Goal: Information Seeking & Learning: Learn about a topic

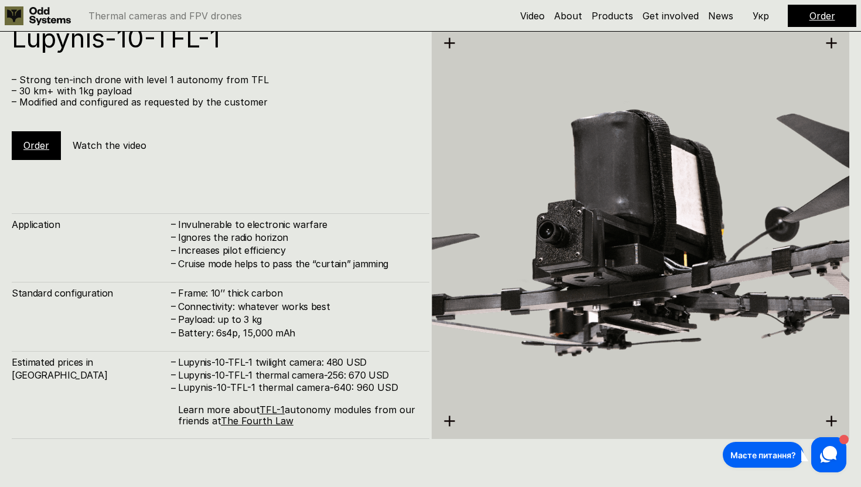
scroll to position [4883, 0]
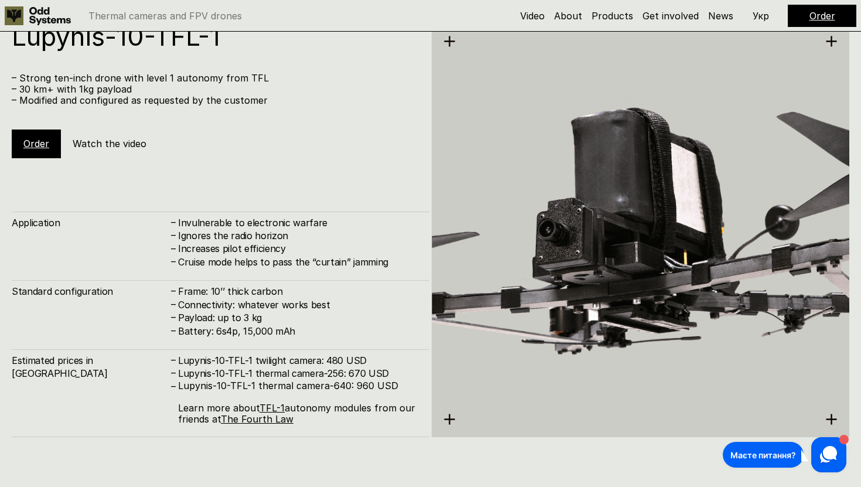
click at [121, 140] on h5 "Watch the video" at bounding box center [110, 143] width 74 height 13
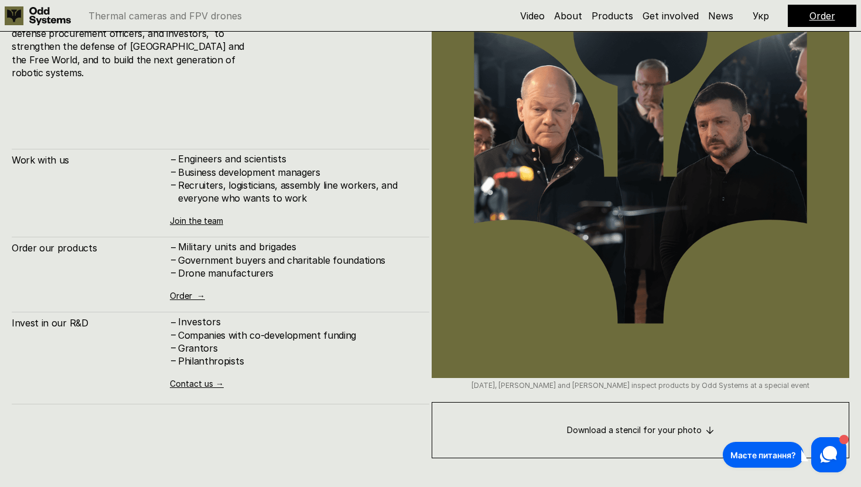
scroll to position [5919, 0]
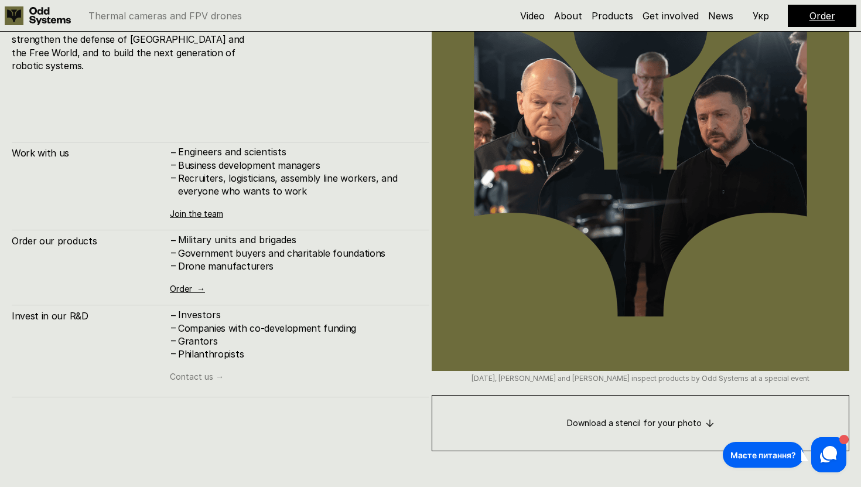
click at [196, 371] on link "Contact us →" at bounding box center [197, 376] width 54 height 10
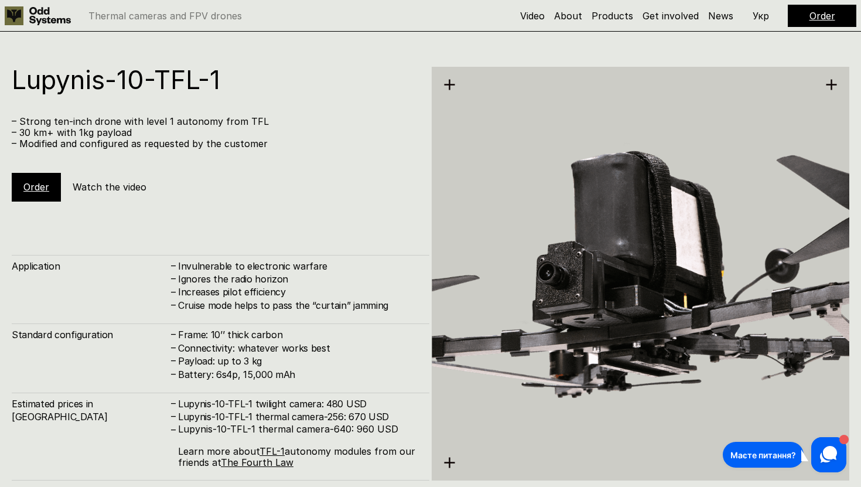
scroll to position [4843, 0]
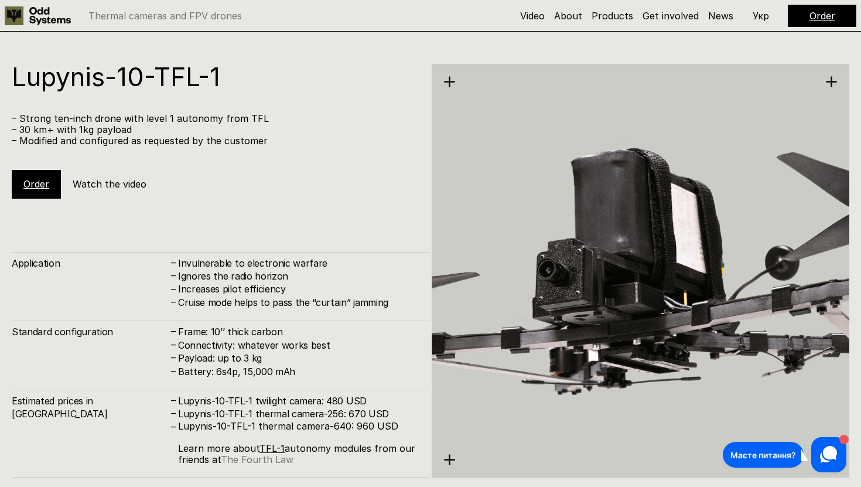
click at [280, 461] on link "The Fourth Law" at bounding box center [257, 459] width 73 height 12
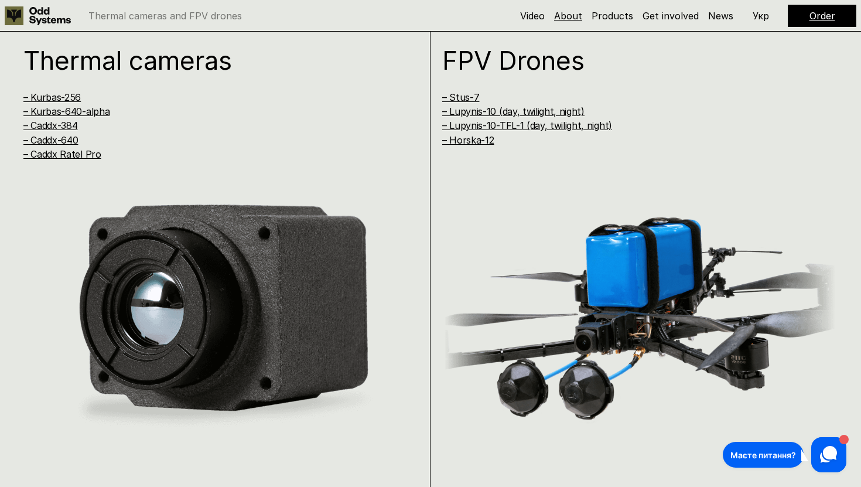
click at [574, 20] on link "About" at bounding box center [568, 16] width 28 height 12
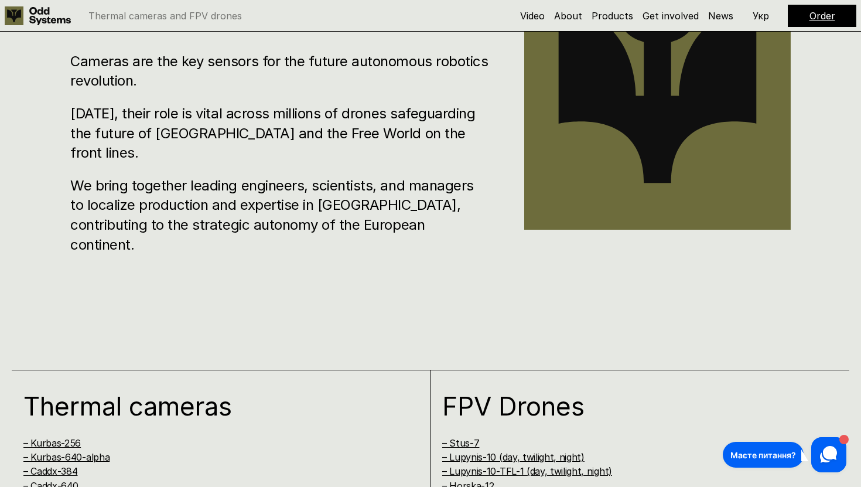
scroll to position [614, 0]
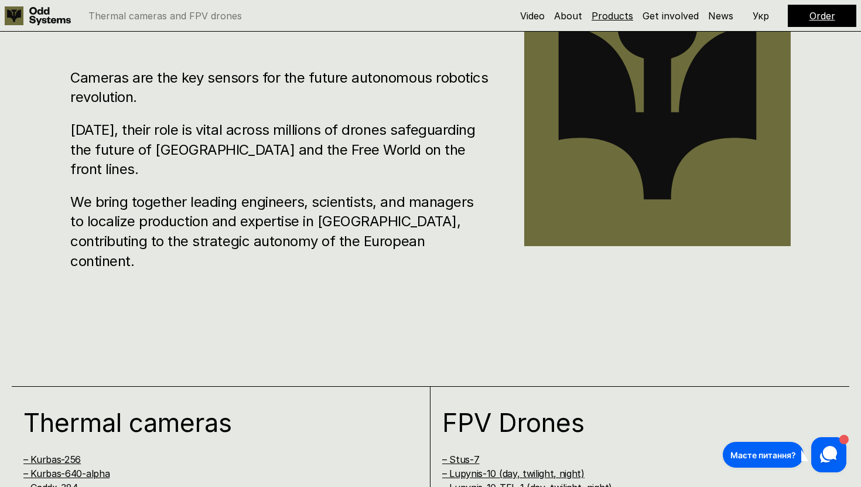
click at [617, 15] on link "Products" at bounding box center [612, 16] width 42 height 12
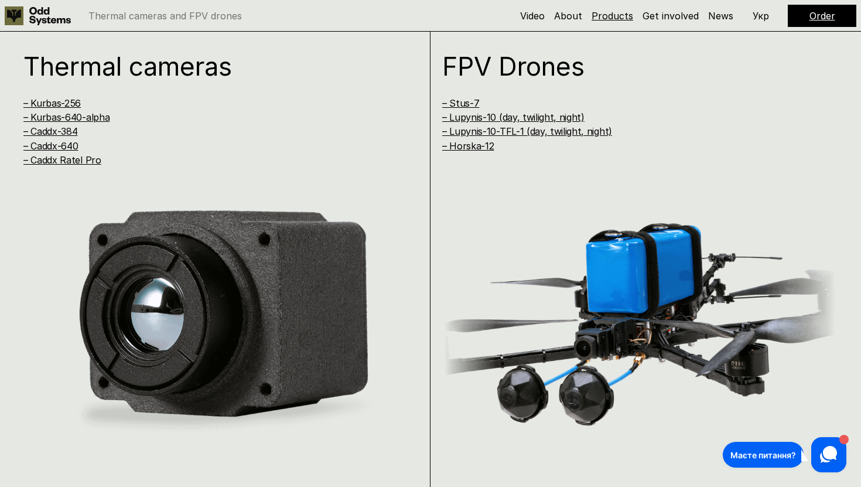
scroll to position [975, 0]
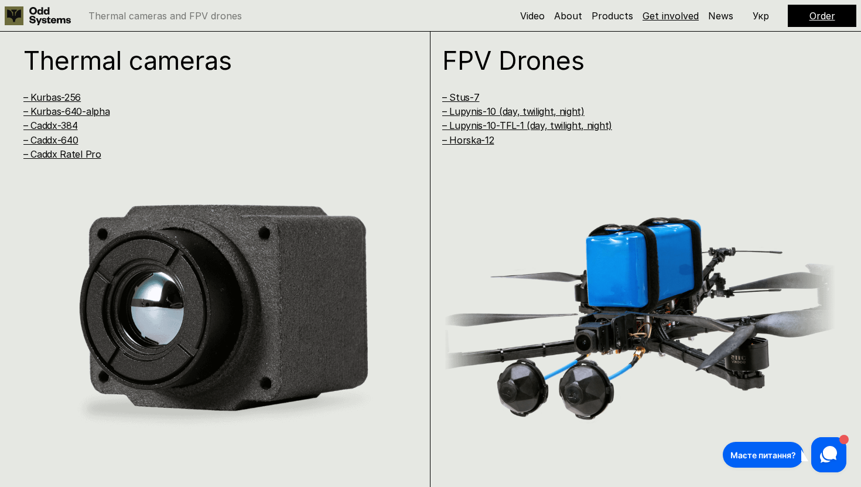
click at [683, 15] on link "Get involved" at bounding box center [670, 16] width 56 height 12
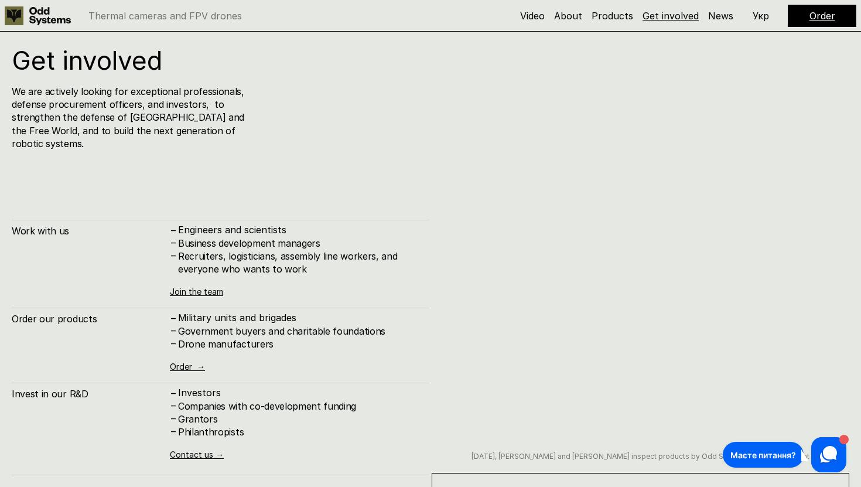
scroll to position [5841, 0]
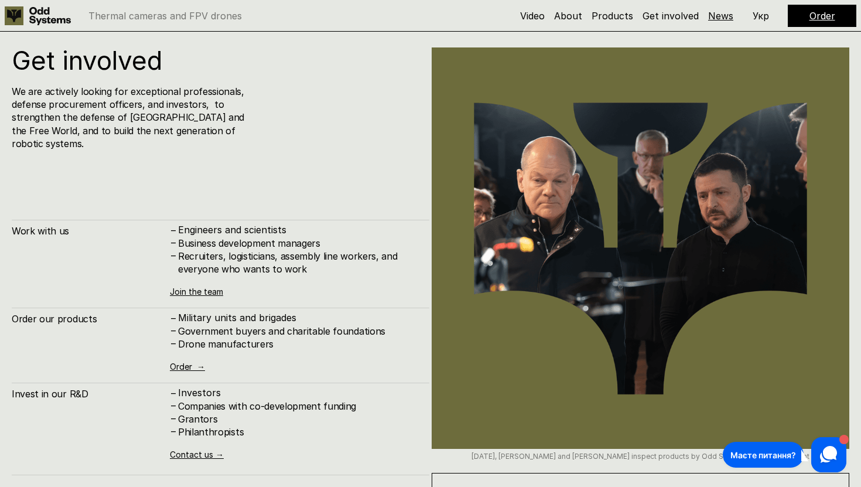
click at [718, 18] on link "News" at bounding box center [720, 16] width 25 height 12
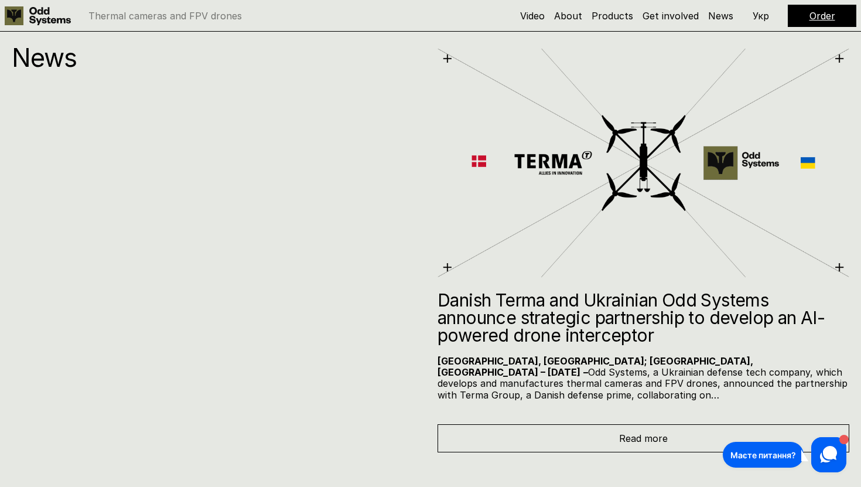
scroll to position [6415, 0]
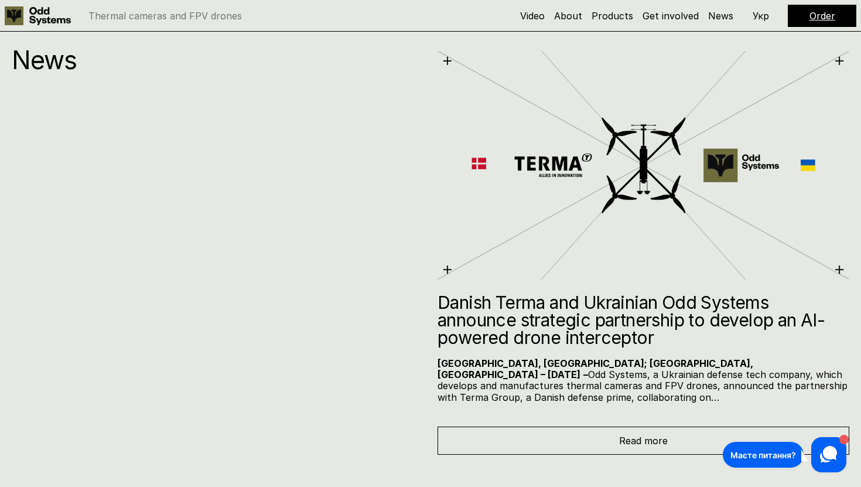
click at [673, 428] on div "Read more" at bounding box center [643, 440] width 412 height 28
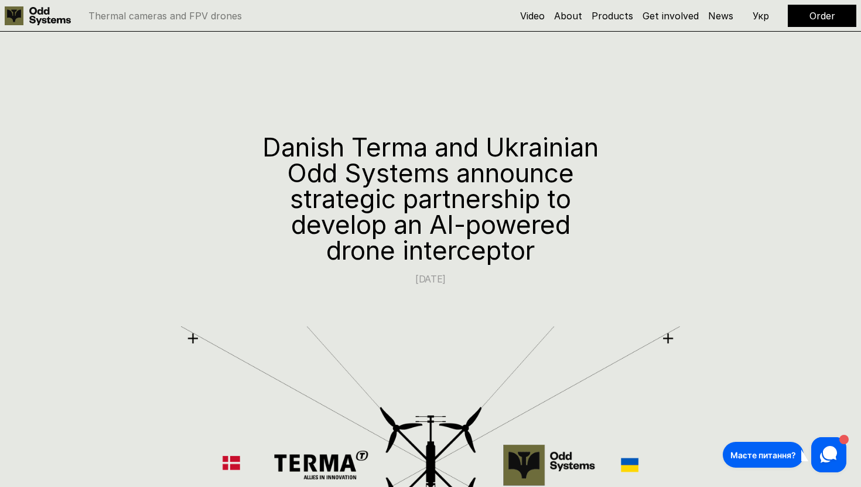
drag, startPoint x: 538, startPoint y: 250, endPoint x: 251, endPoint y: 152, distance: 303.8
copy h1 "Danish Terma and Ukrainian Odd Systems announce strategic partnership to develo…"
click at [571, 20] on link "About" at bounding box center [568, 16] width 28 height 12
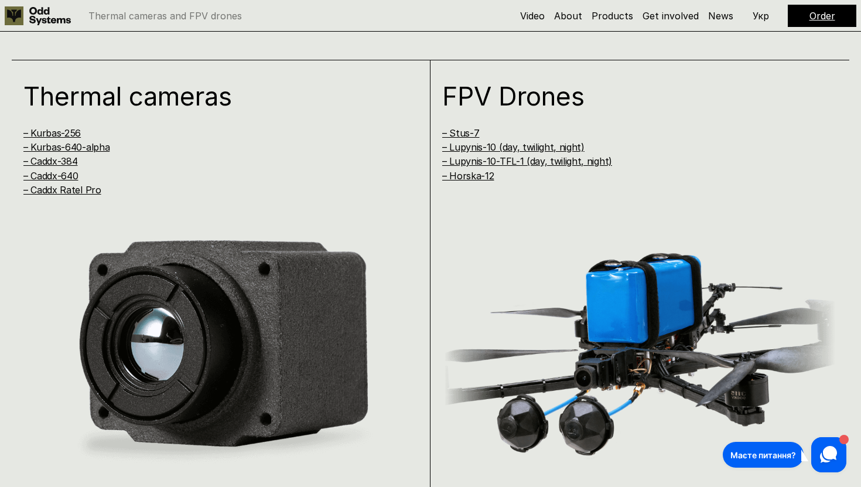
scroll to position [943, 0]
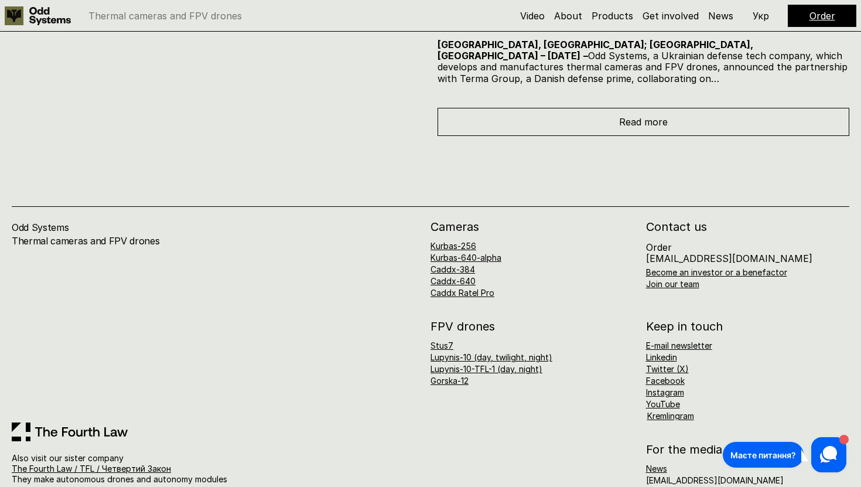
scroll to position [6743, 0]
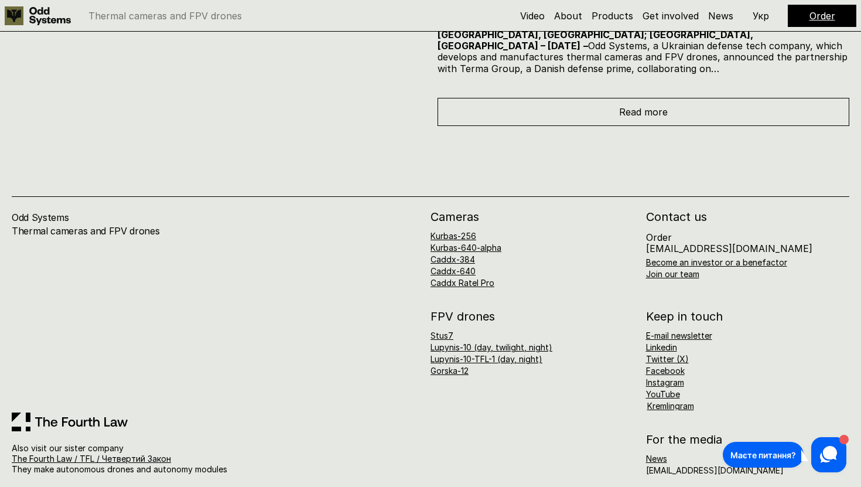
click at [63, 412] on link at bounding box center [70, 421] width 116 height 19
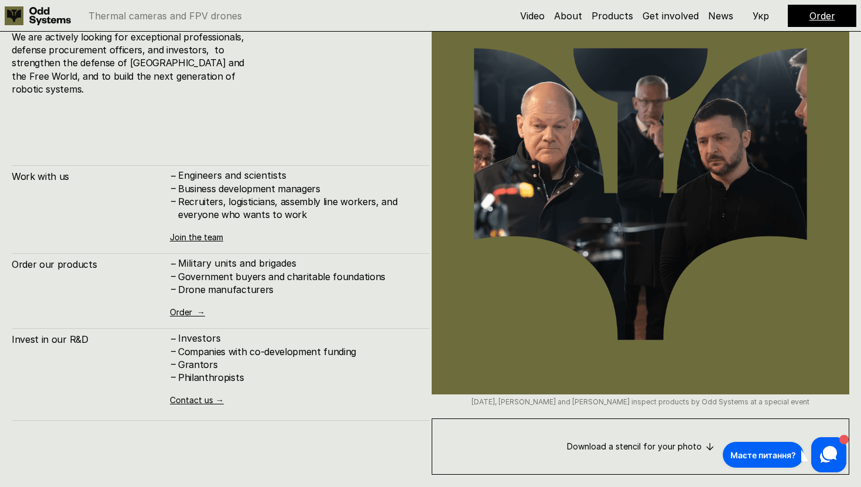
scroll to position [5897, 0]
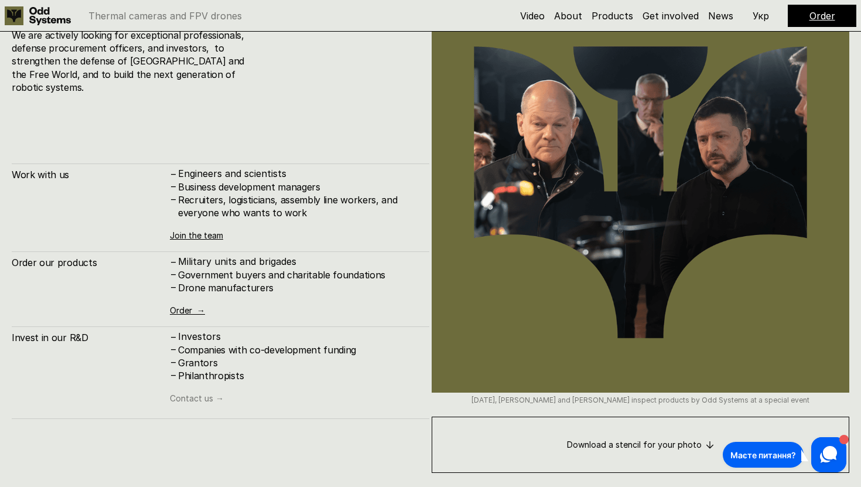
click at [205, 393] on link "Contact us →" at bounding box center [197, 398] width 54 height 10
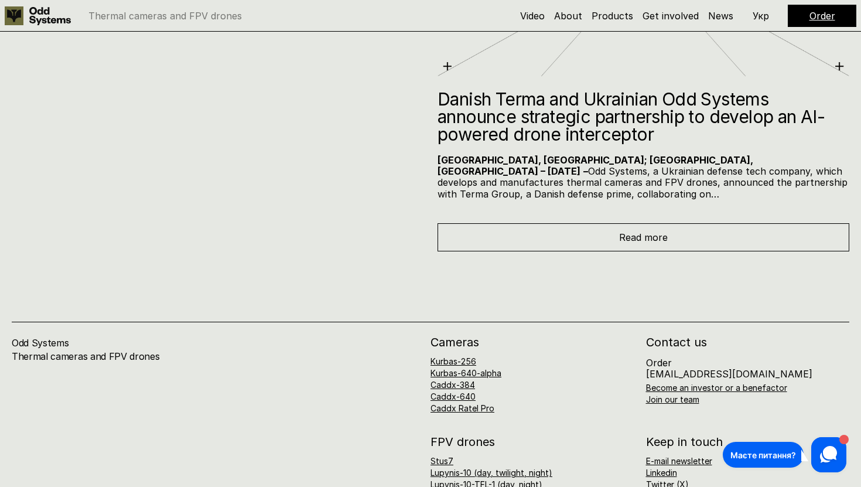
scroll to position [6743, 0]
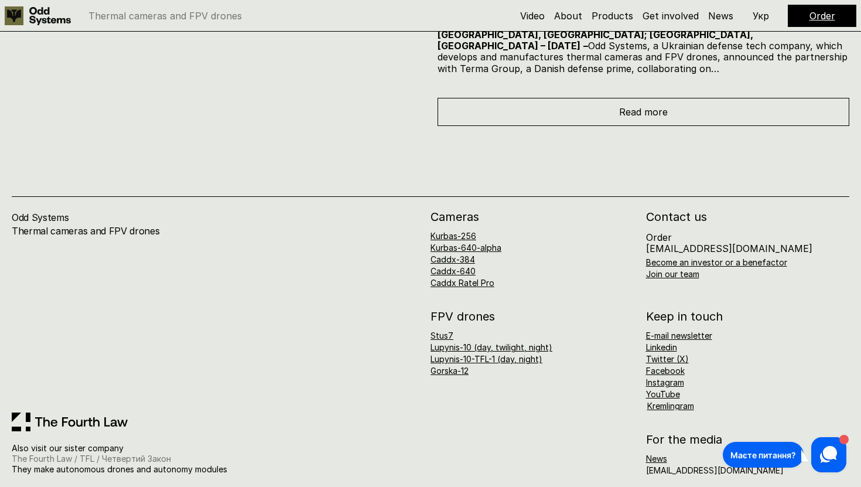
click at [103, 453] on link "The Fourth Law / TFL / Четвертий Закон" at bounding box center [91, 458] width 159 height 10
